Goal: Book appointment/travel/reservation

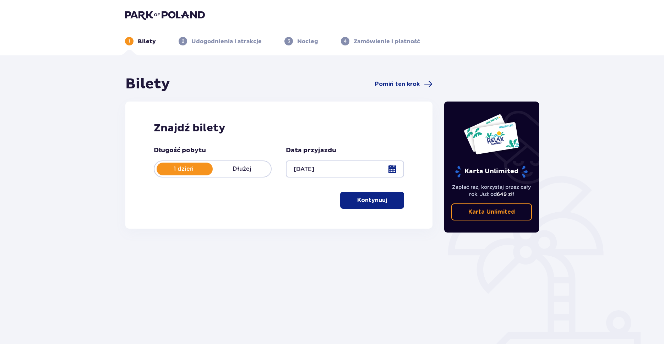
click at [246, 170] on p "Dłużej" at bounding box center [242, 169] width 58 height 8
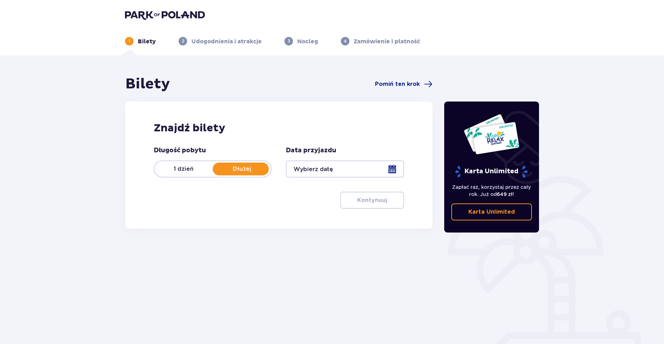
click at [393, 171] on div at bounding box center [345, 168] width 118 height 17
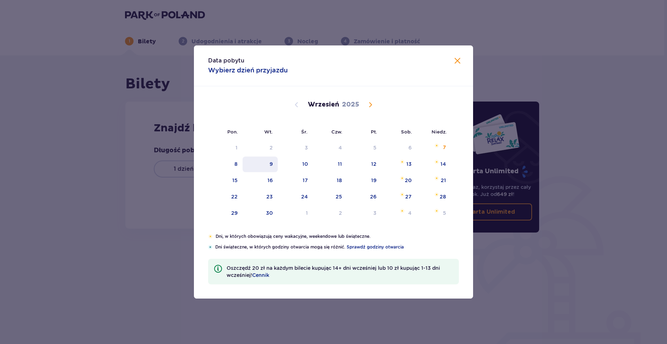
click at [273, 168] on div "9" at bounding box center [259, 165] width 35 height 16
click at [300, 166] on div "10" at bounding box center [295, 165] width 35 height 16
type input "[DATE] - [DATE]"
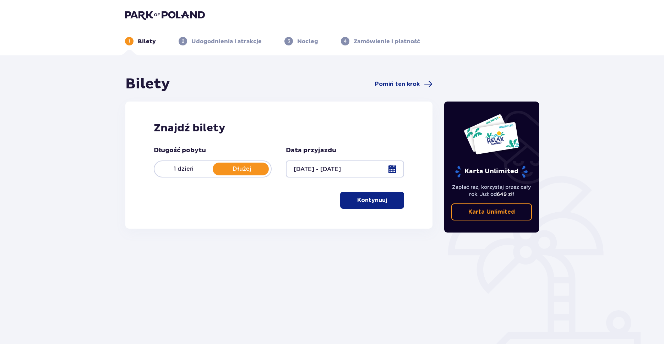
click at [386, 197] on span "button" at bounding box center [388, 200] width 9 height 9
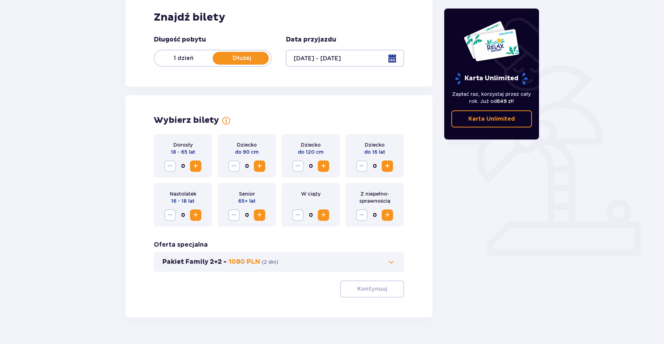
scroll to position [127, 0]
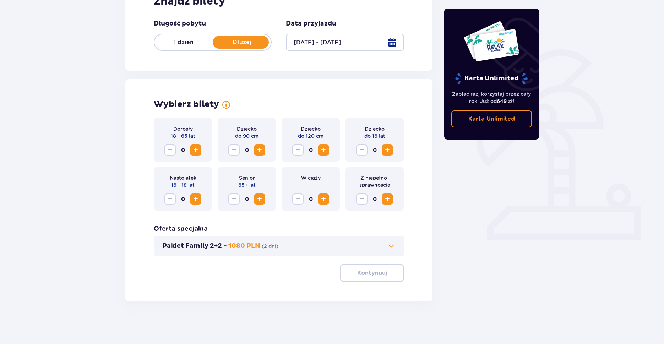
click at [194, 153] on span "Increase" at bounding box center [195, 150] width 9 height 9
click at [377, 274] on p "Kontynuuj" at bounding box center [372, 273] width 30 height 8
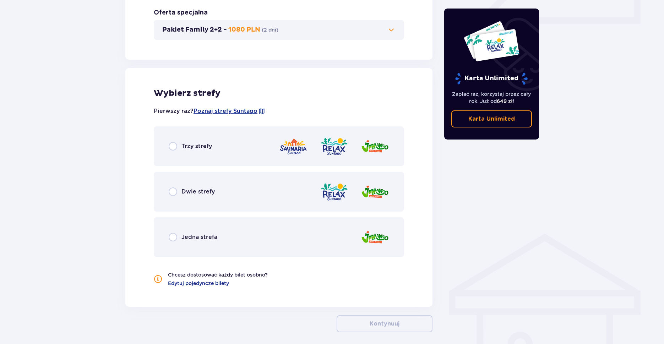
scroll to position [374, 0]
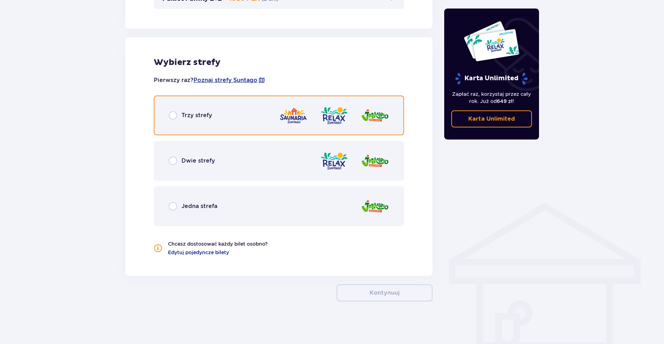
click at [174, 114] on input "radio" at bounding box center [173, 115] width 9 height 9
radio input "true"
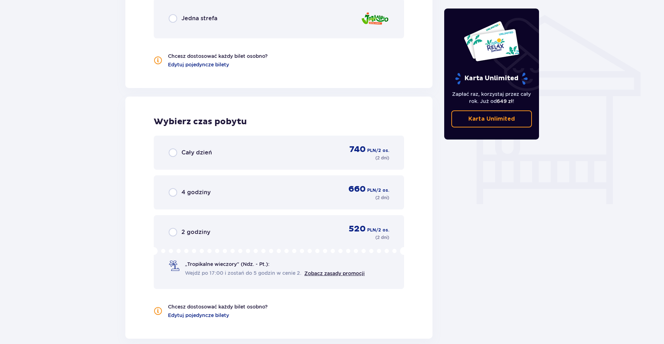
scroll to position [625, 0]
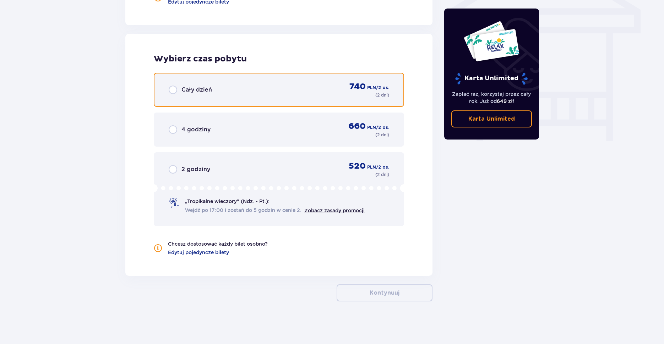
click at [169, 93] on input "radio" at bounding box center [173, 90] width 9 height 9
radio input "true"
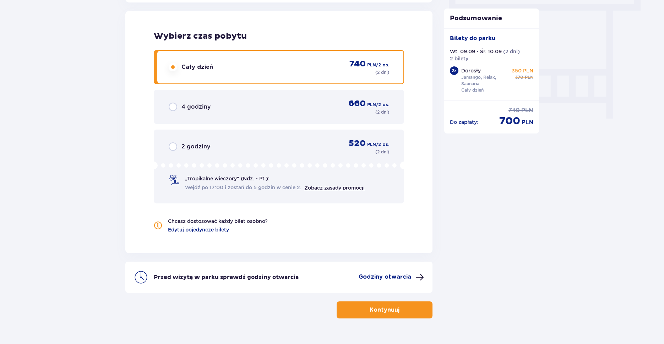
scroll to position [664, 0]
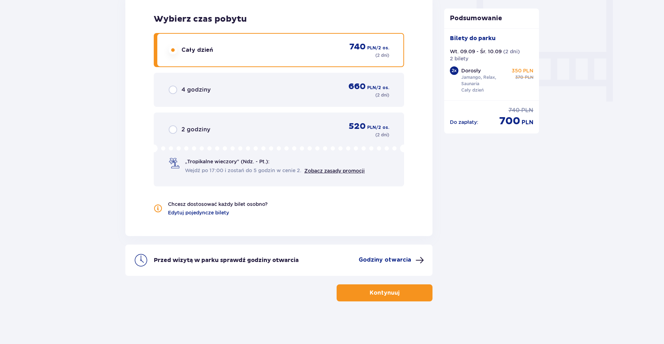
click at [397, 297] on span "button" at bounding box center [401, 293] width 9 height 9
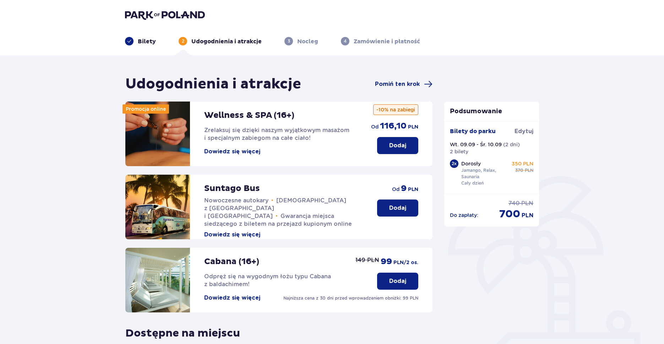
click at [405, 148] on p "Dodaj" at bounding box center [397, 146] width 17 height 8
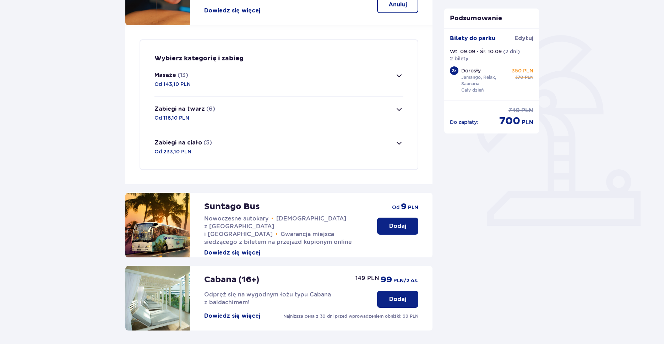
scroll to position [101, 0]
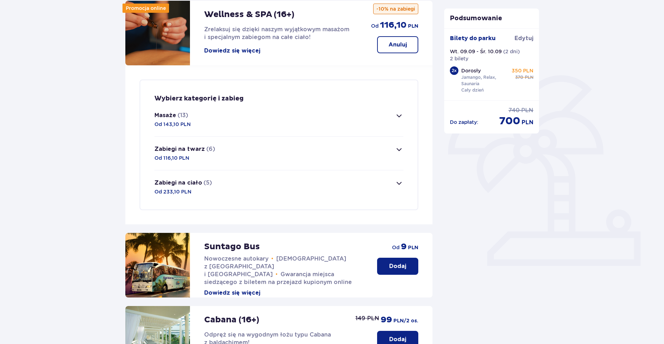
click at [401, 188] on button "Zabiegi na ciało (5) Od 233,10 PLN" at bounding box center [278, 186] width 249 height 33
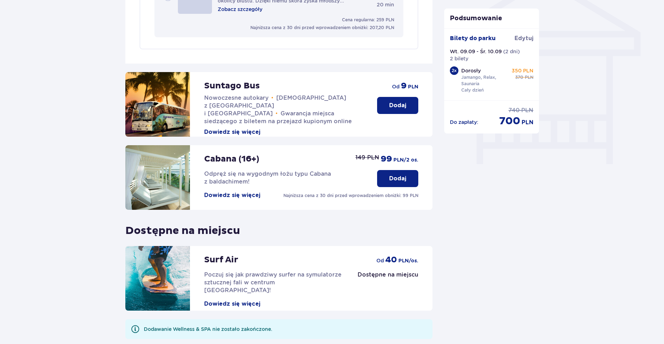
scroll to position [665, 0]
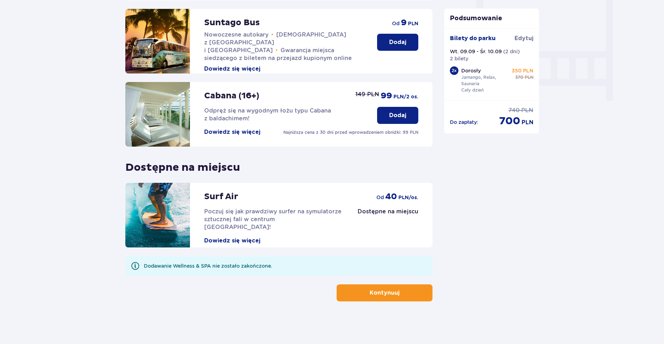
click at [407, 290] on button "Kontynuuj" at bounding box center [385, 292] width 96 height 17
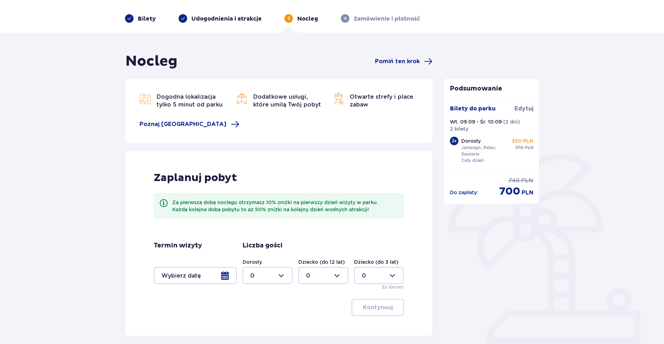
scroll to position [36, 0]
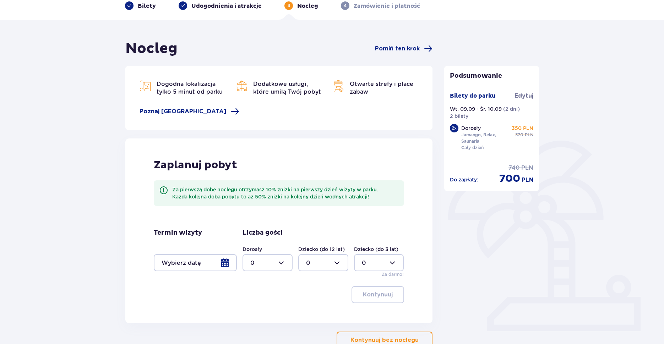
click at [224, 263] on div at bounding box center [195, 262] width 83 height 17
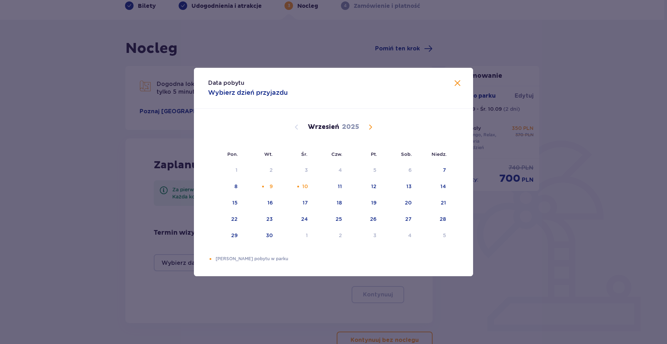
click at [457, 86] on span at bounding box center [457, 83] width 9 height 9
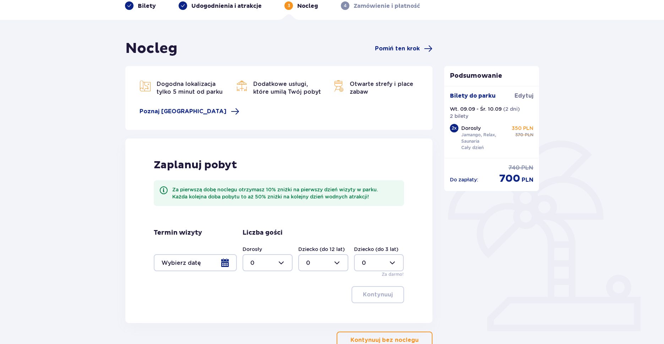
click at [285, 265] on div at bounding box center [267, 262] width 50 height 17
click at [254, 229] on span "2" at bounding box center [267, 223] width 49 height 15
type input "2"
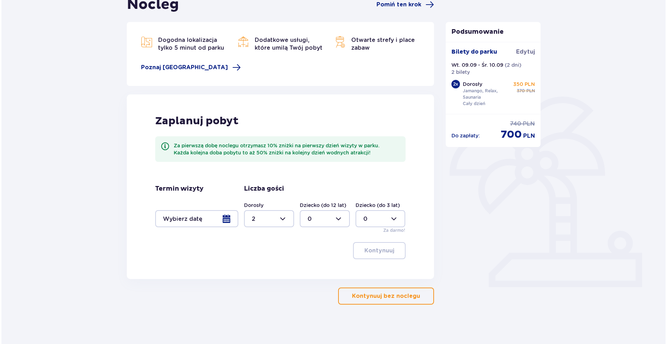
scroll to position [83, 0]
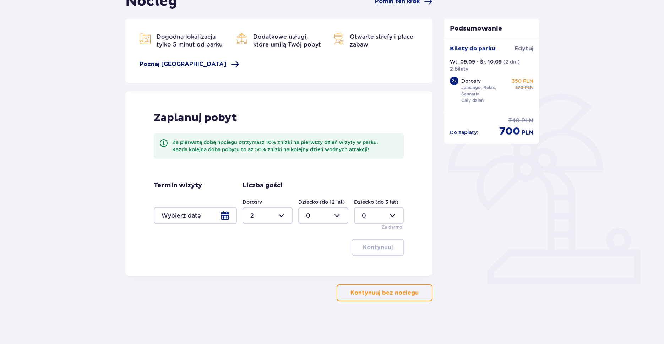
click at [183, 60] on span "Poznaj [GEOGRAPHIC_DATA]" at bounding box center [190, 64] width 100 height 9
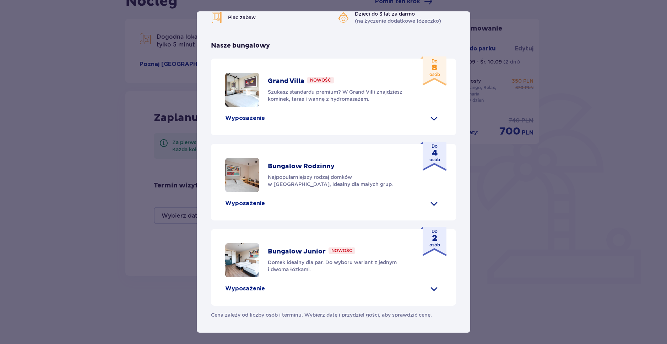
scroll to position [275, 0]
click at [248, 290] on p "Wyposażenie" at bounding box center [245, 289] width 40 height 8
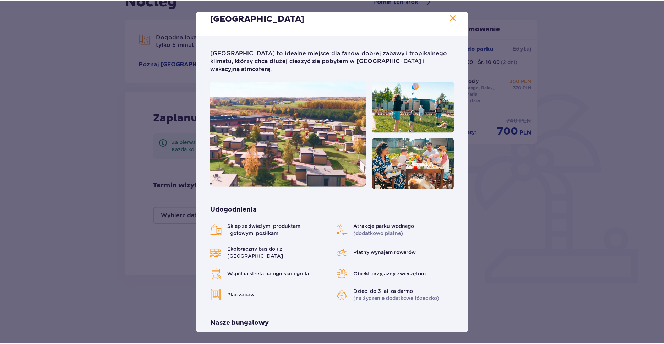
scroll to position [0, 0]
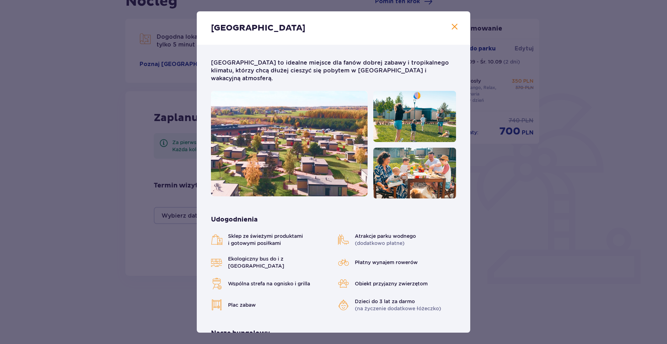
click at [451, 27] on span at bounding box center [454, 27] width 9 height 9
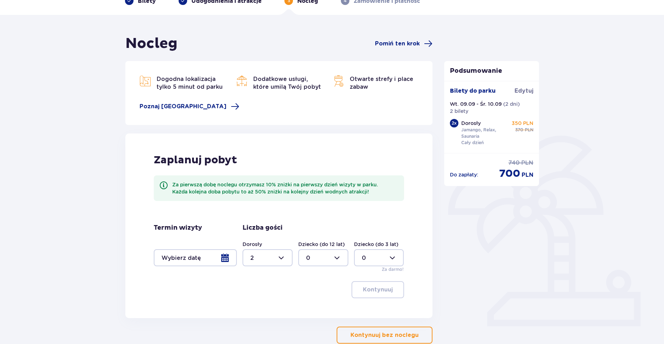
scroll to position [83, 0]
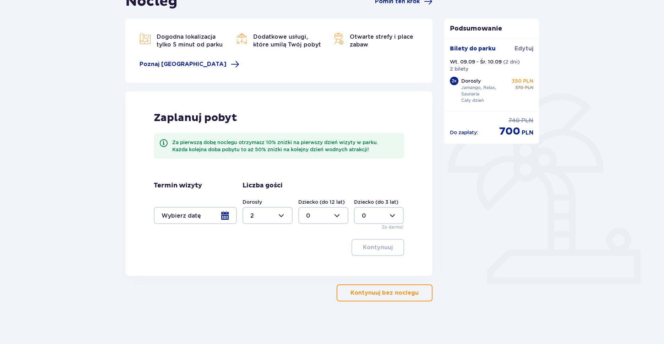
click at [330, 213] on div at bounding box center [323, 215] width 50 height 17
click at [332, 214] on div at bounding box center [323, 215] width 50 height 17
click at [231, 214] on div at bounding box center [195, 215] width 83 height 17
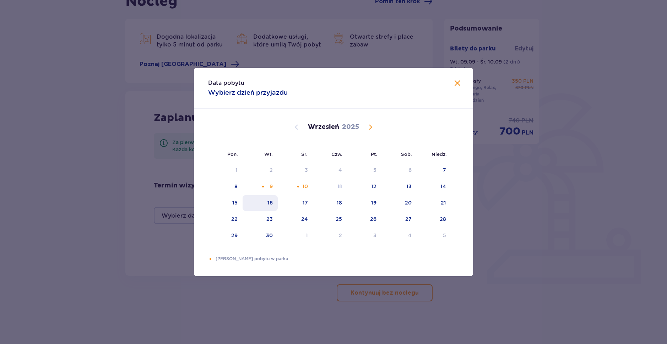
drag, startPoint x: 271, startPoint y: 186, endPoint x: 275, endPoint y: 198, distance: 12.3
click at [271, 187] on div "9" at bounding box center [270, 186] width 3 height 7
click at [305, 188] on div "10" at bounding box center [305, 186] width 6 height 7
type input "[DATE] - [DATE]"
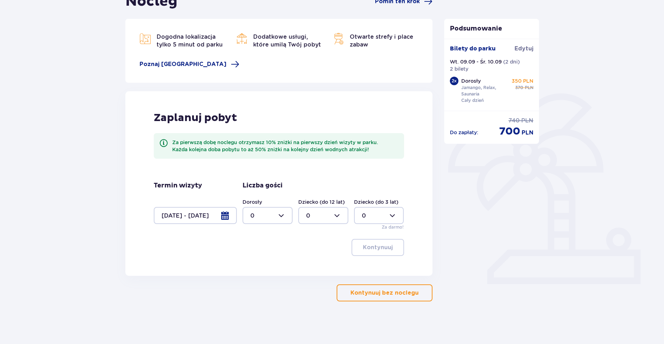
click at [279, 214] on div at bounding box center [267, 215] width 50 height 17
click at [256, 265] on div "2" at bounding box center [267, 267] width 34 height 8
type input "2"
click at [386, 246] on p "Kontynuuj" at bounding box center [378, 248] width 30 height 8
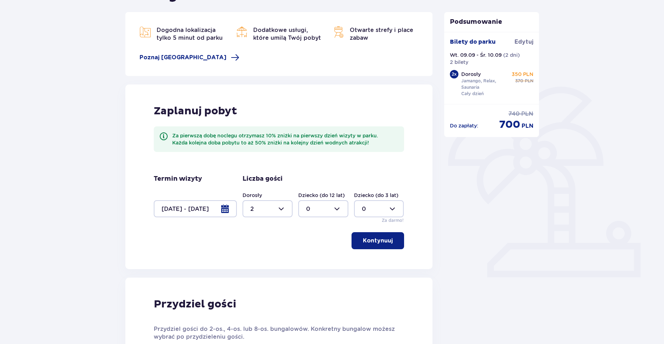
scroll to position [73, 0]
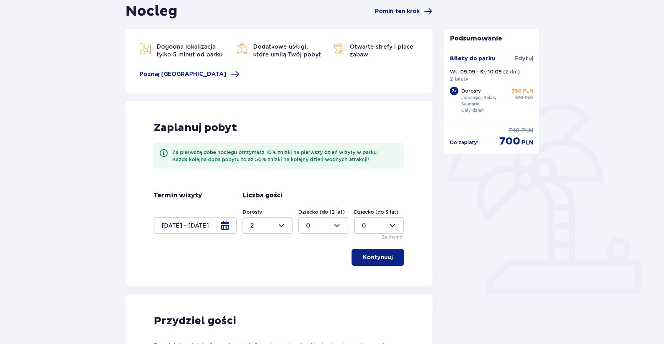
click at [385, 264] on button "Kontynuuj" at bounding box center [377, 257] width 53 height 17
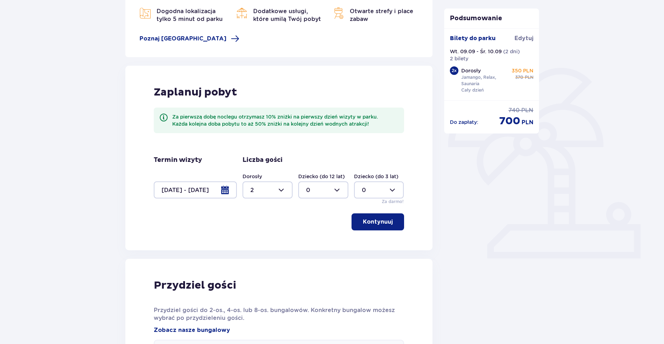
click at [381, 214] on div "Zaplanuj pobyt Za pierwszą dobę noclegu otrzymasz 10% zniżki na pierwszy dzień …" at bounding box center [278, 158] width 307 height 185
click at [384, 221] on p "Kontynuuj" at bounding box center [378, 222] width 30 height 8
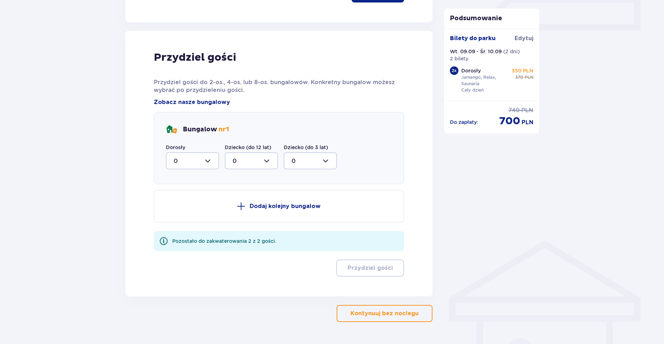
scroll to position [355, 0]
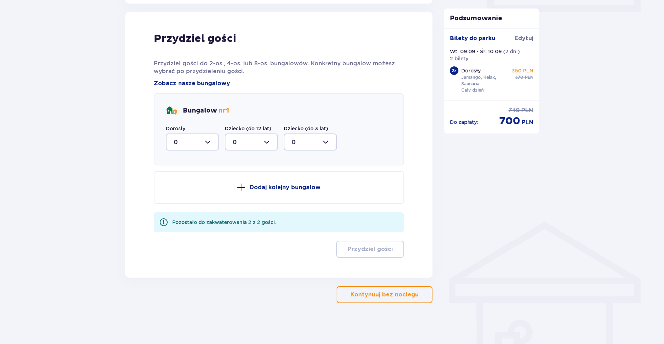
click at [273, 187] on p "Dodaj kolejny bungalow" at bounding box center [285, 188] width 71 height 8
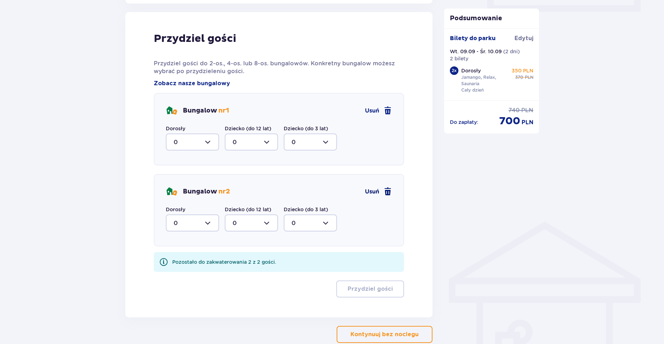
click at [386, 190] on span at bounding box center [387, 191] width 9 height 9
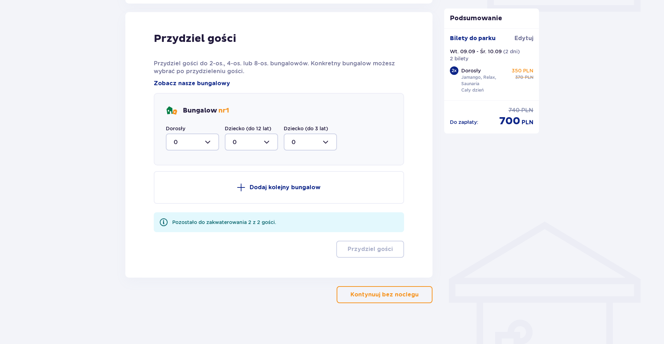
click at [383, 297] on p "Kontynuuj bez noclegu" at bounding box center [384, 295] width 68 height 8
